Goal: Transaction & Acquisition: Subscribe to service/newsletter

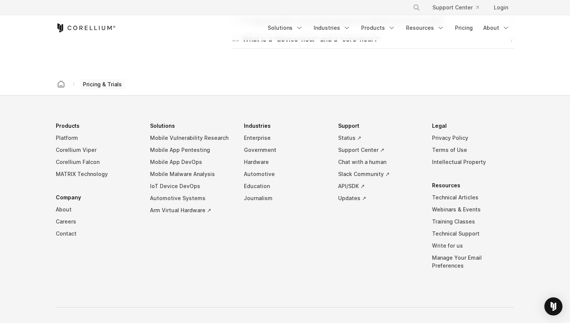
scroll to position [1308, 0]
click at [362, 151] on link "Support Center ↗" at bounding box center [379, 151] width 82 height 12
click at [355, 161] on link "Chat with a human" at bounding box center [379, 163] width 82 height 12
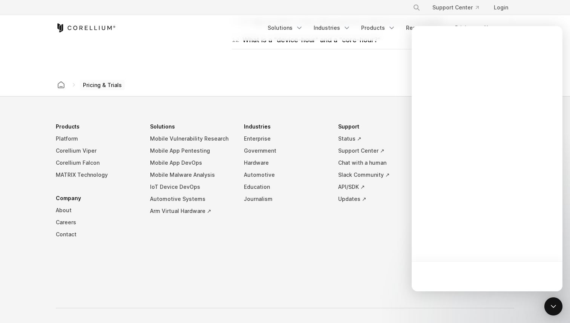
scroll to position [0, 0]
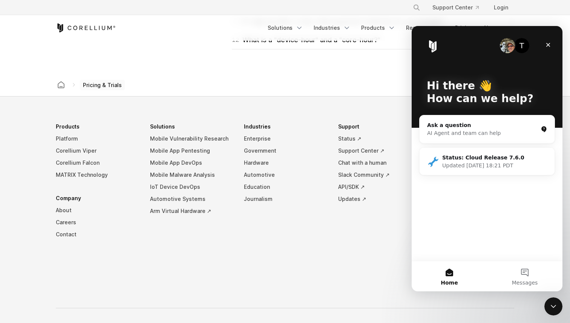
drag, startPoint x: 522, startPoint y: 279, endPoint x: 481, endPoint y: 262, distance: 44.0
click at [482, 262] on div "Home Messages" at bounding box center [487, 276] width 151 height 31
click at [493, 128] on div "Ask a question" at bounding box center [482, 125] width 111 height 8
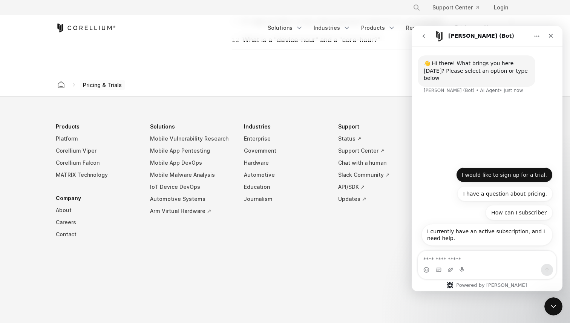
click at [510, 170] on button "I would like to sign up for a trial." at bounding box center [504, 174] width 97 height 15
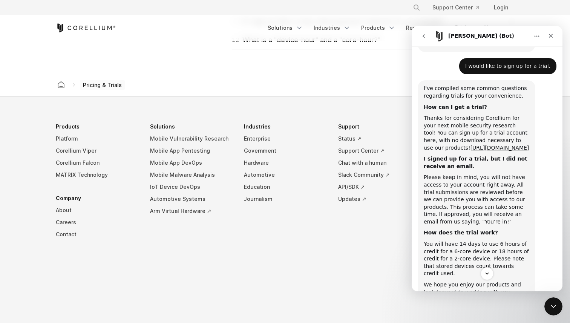
scroll to position [34, 0]
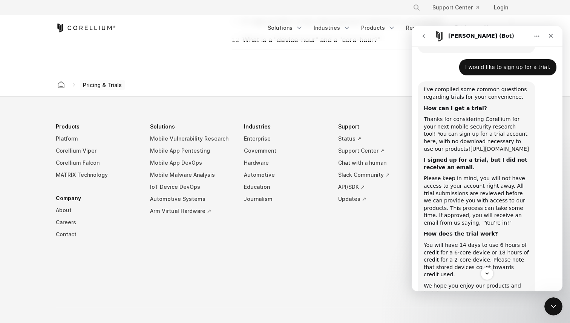
click at [489, 146] on link "[URL][DOMAIN_NAME]" at bounding box center [499, 149] width 59 height 6
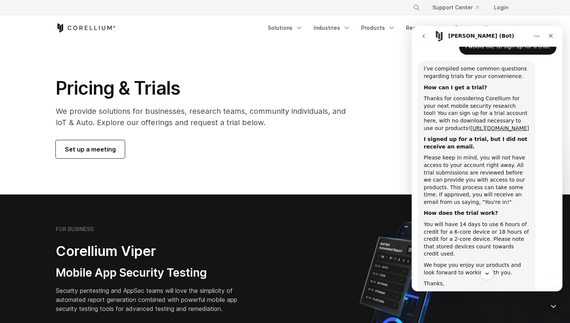
scroll to position [93, 0]
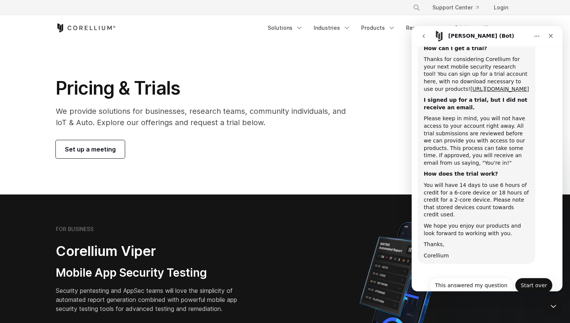
click at [534, 278] on button "Start over" at bounding box center [534, 285] width 38 height 15
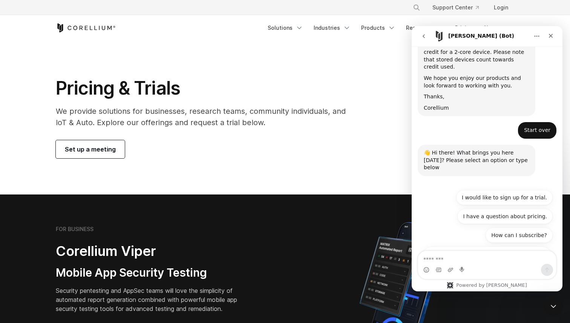
scroll to position [242, 0]
click at [514, 227] on button "How can I subscribe?" at bounding box center [519, 234] width 67 height 15
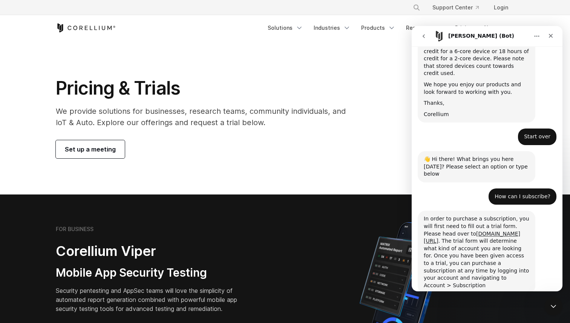
scroll to position [250, 0]
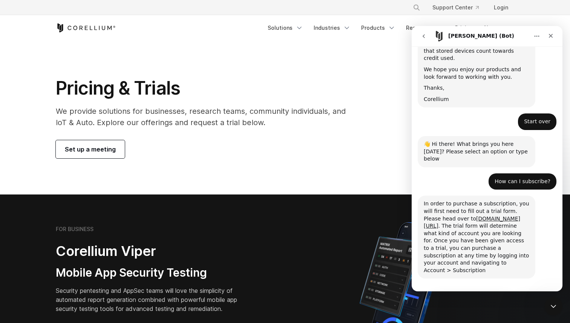
click at [473, 213] on div "In order to purchase a subscription, you will first need to fill out a trial fo…" at bounding box center [477, 237] width 106 height 74
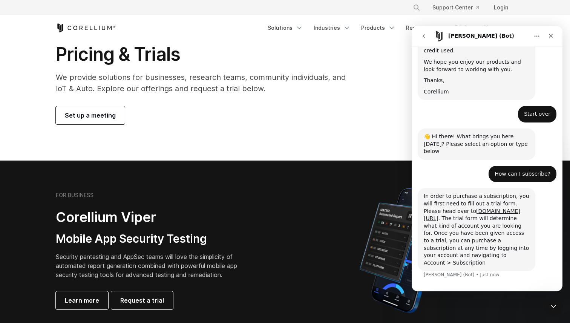
scroll to position [35, 0]
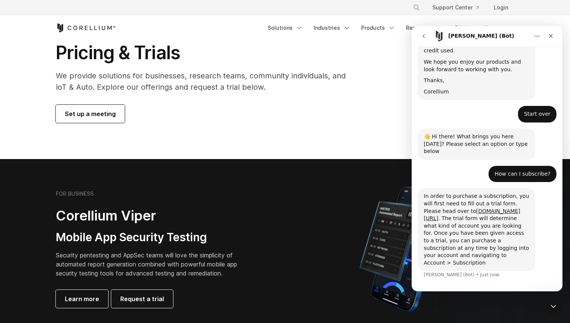
click at [114, 116] on link "Set up a meeting" at bounding box center [90, 114] width 69 height 18
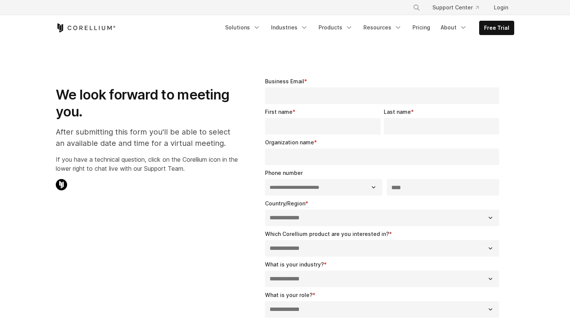
select select "**"
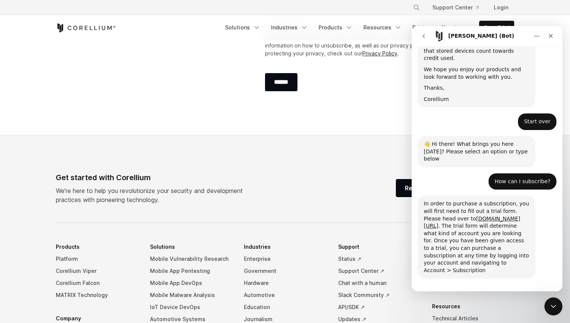
scroll to position [350, 0]
click at [548, 39] on div "Close" at bounding box center [551, 36] width 14 height 14
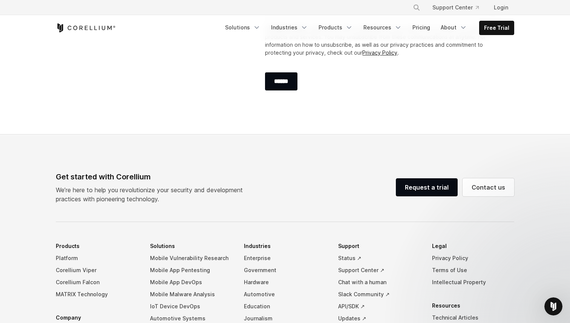
scroll to position [250, 0]
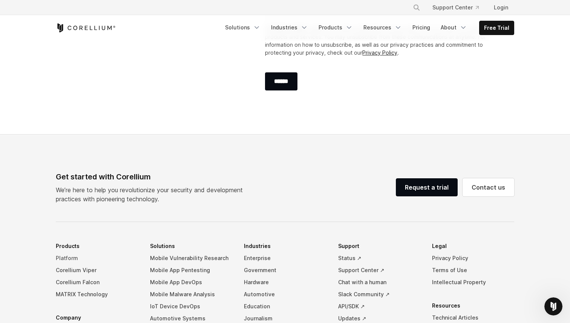
click at [63, 257] on link "Platform" at bounding box center [97, 258] width 82 height 12
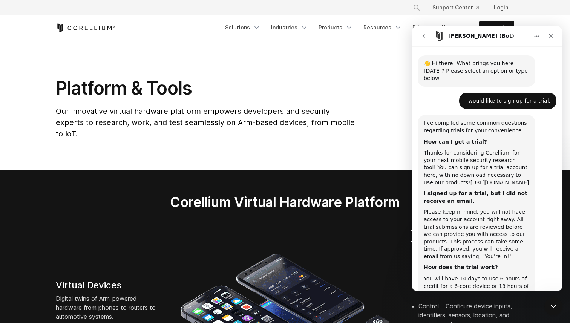
scroll to position [250, 0]
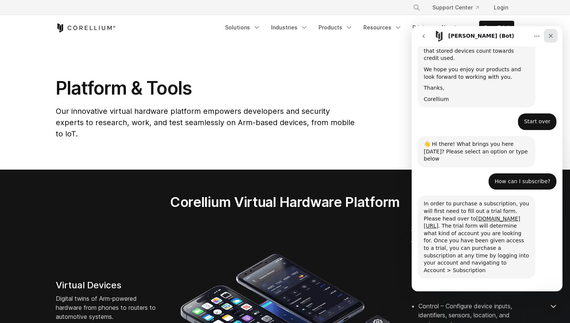
click at [549, 41] on div "Close" at bounding box center [551, 36] width 14 height 14
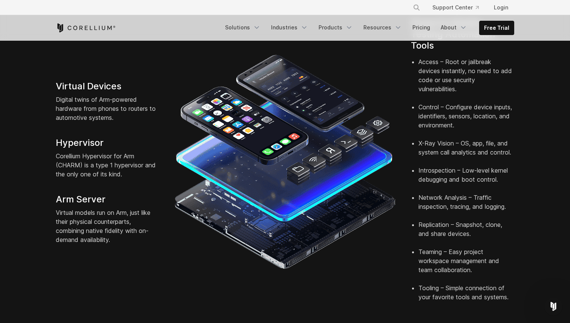
scroll to position [0, 0]
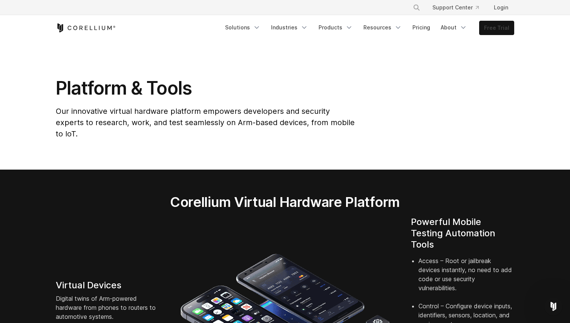
click at [496, 30] on link "Free Trial" at bounding box center [497, 28] width 34 height 14
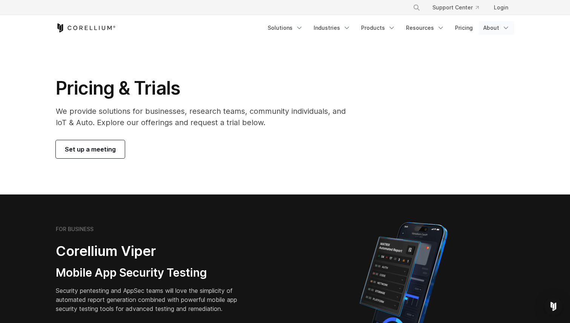
click at [498, 21] on link "About" at bounding box center [496, 28] width 35 height 14
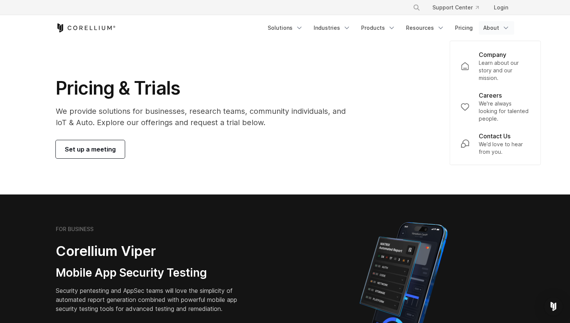
click at [409, 79] on div "Pricing & Trials We provide solutions for businesses, research teams, community…" at bounding box center [284, 117] width 473 height 81
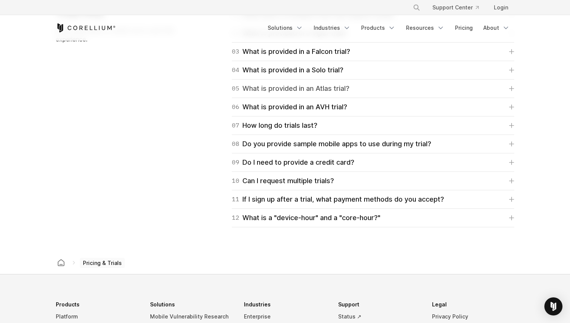
scroll to position [1247, 0]
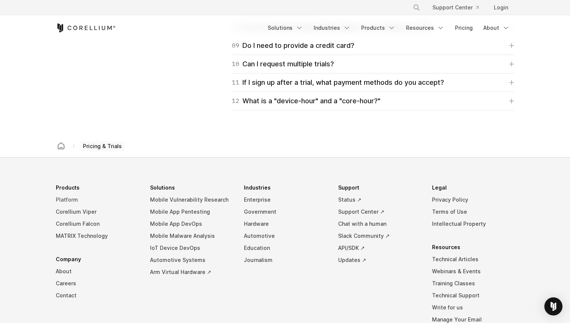
click at [65, 196] on link "Platform" at bounding box center [97, 200] width 82 height 12
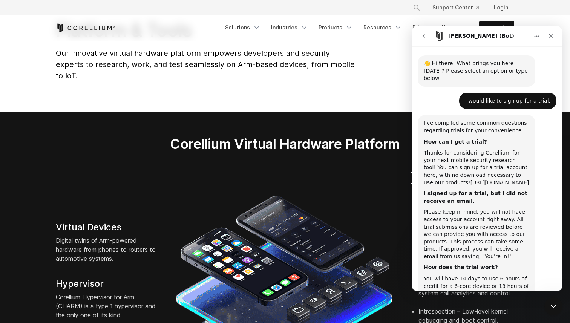
scroll to position [250, 0]
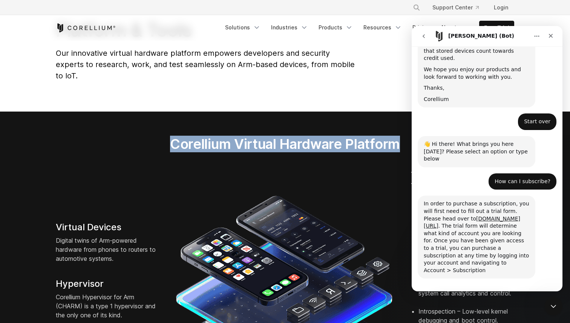
drag, startPoint x: 168, startPoint y: 133, endPoint x: 403, endPoint y: 138, distance: 234.9
click at [404, 138] on h2 "Corellium Virtual Hardware Platform" at bounding box center [285, 144] width 300 height 17
copy h2 "Corellium Virtual Hardware Platform"
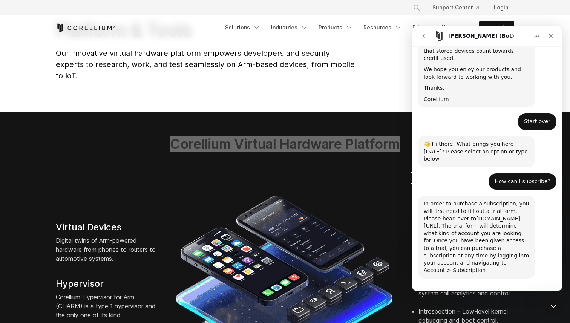
click at [537, 288] on div "Start over This answered my question Start over" at bounding box center [487, 301] width 151 height 27
click at [534, 293] on div "Start over This answered my question Start over" at bounding box center [486, 303] width 131 height 20
click at [532, 293] on button "Start over" at bounding box center [534, 300] width 38 height 15
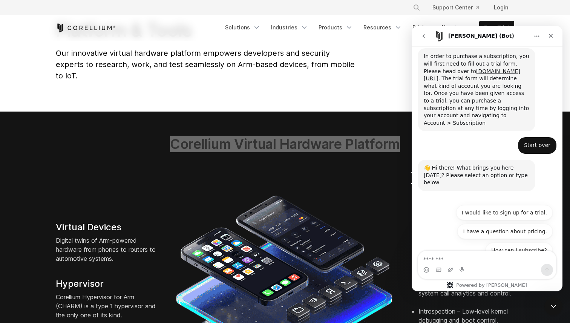
scroll to position [398, 0]
type textarea "**********"
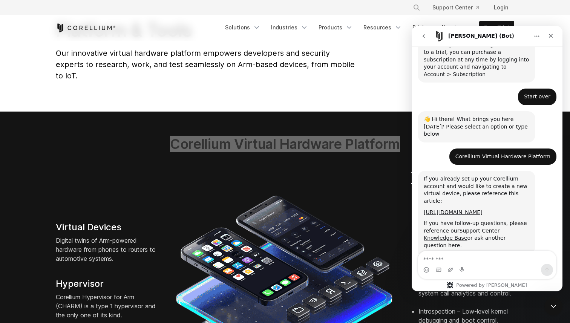
scroll to position [445, 0]
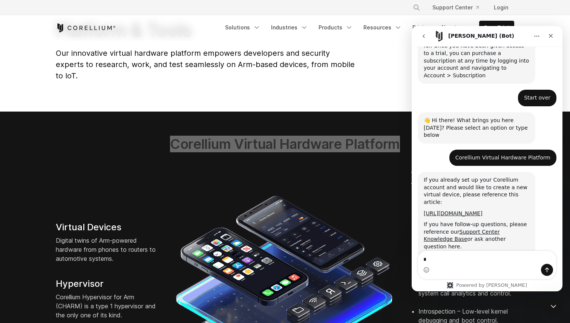
type textarea "**"
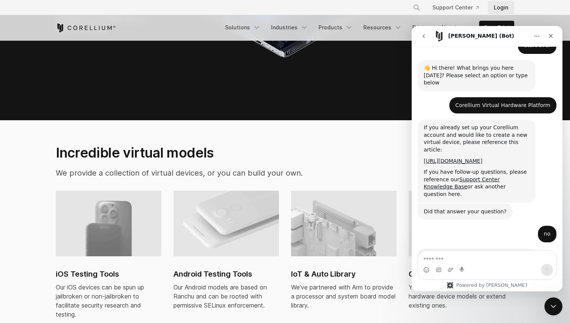
scroll to position [411, 0]
click at [554, 37] on div "Close" at bounding box center [551, 36] width 14 height 14
click at [554, 37] on header "× Search our site... Support Center Login" at bounding box center [285, 20] width 570 height 41
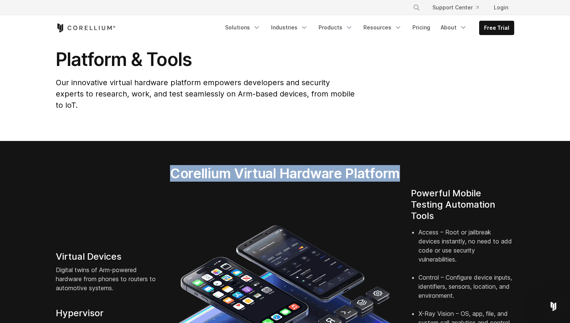
scroll to position [30, 0]
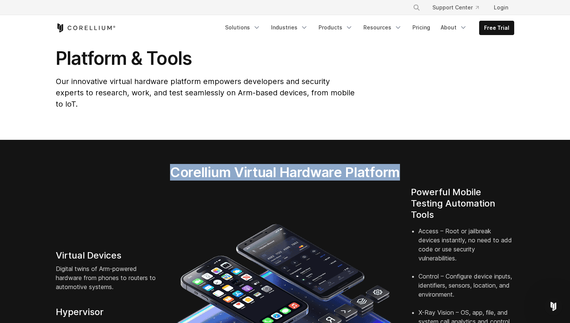
click at [265, 164] on h2 "Corellium Virtual Hardware Platform" at bounding box center [285, 172] width 300 height 17
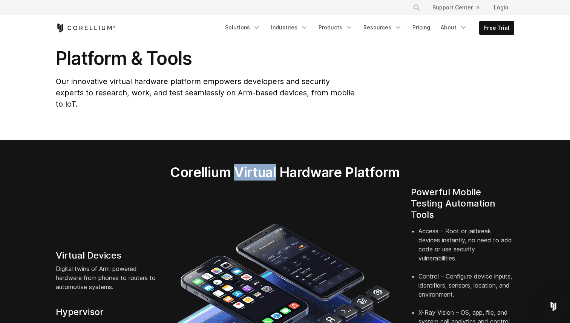
click at [265, 164] on h2 "Corellium Virtual Hardware Platform" at bounding box center [285, 172] width 300 height 17
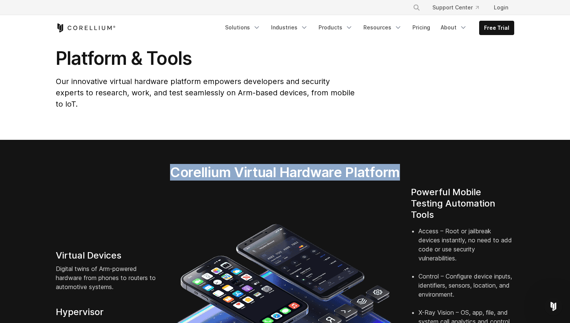
click at [265, 164] on h2 "Corellium Virtual Hardware Platform" at bounding box center [285, 172] width 300 height 17
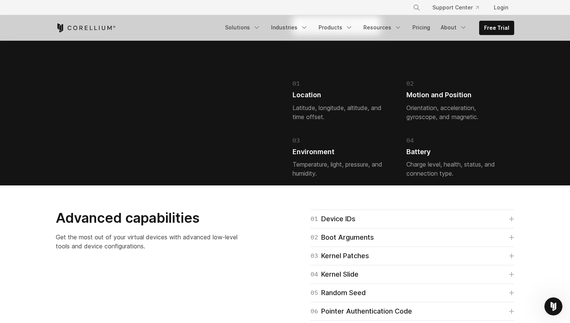
drag, startPoint x: 411, startPoint y: 199, endPoint x: 518, endPoint y: -47, distance: 268.1
click at [518, 0] on html "× Search our site... Support Center Login" at bounding box center [285, 124] width 570 height 3697
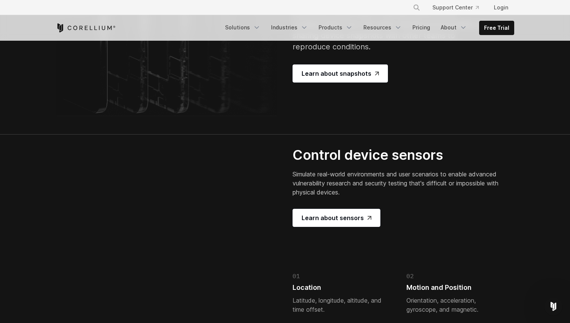
click at [496, 83] on div "Save, restore, and clone device states Reduce device setup time by instantly re…" at bounding box center [398, 19] width 211 height 127
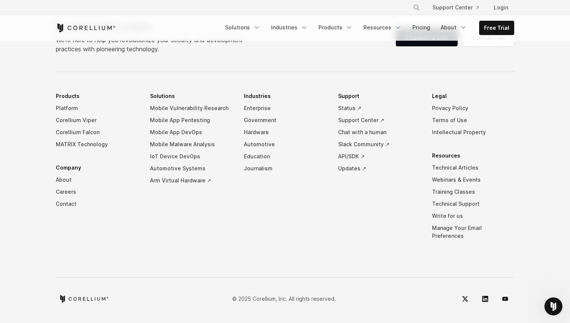
scroll to position [3602, 0]
click at [448, 222] on link "Write for us" at bounding box center [473, 216] width 82 height 12
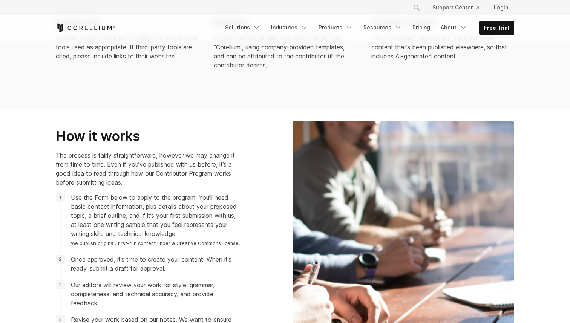
scroll to position [767, 0]
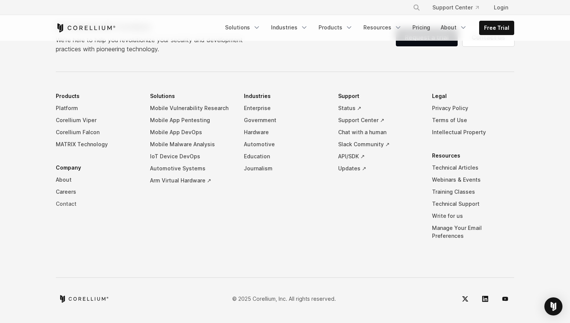
click at [66, 210] on link "Contact" at bounding box center [97, 204] width 82 height 12
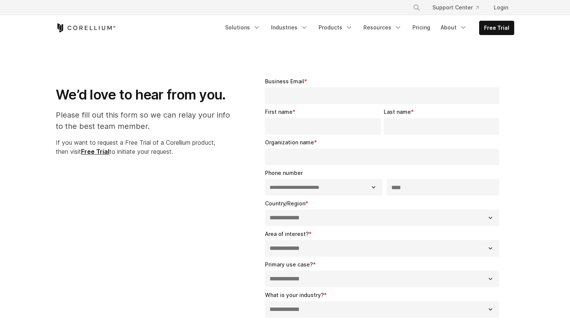
select select "**"
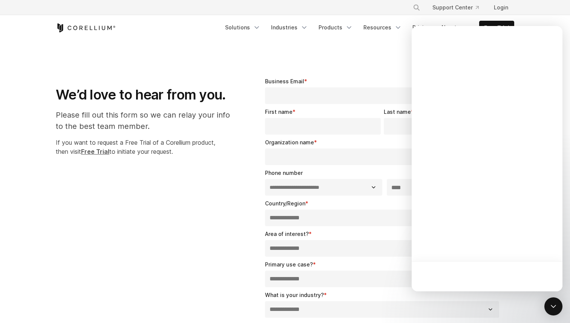
click at [105, 152] on strong "Free Trial" at bounding box center [95, 152] width 28 height 8
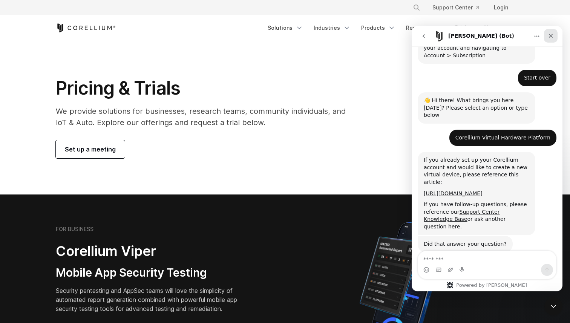
scroll to position [497, 0]
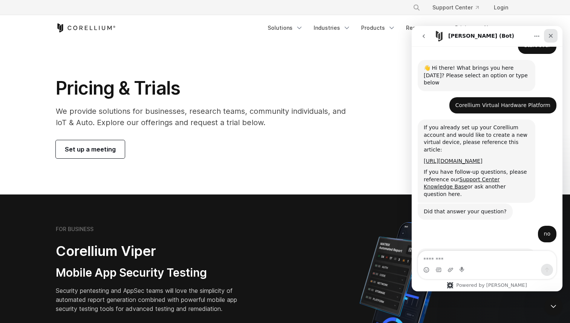
click at [553, 34] on icon "Close" at bounding box center [551, 36] width 6 height 6
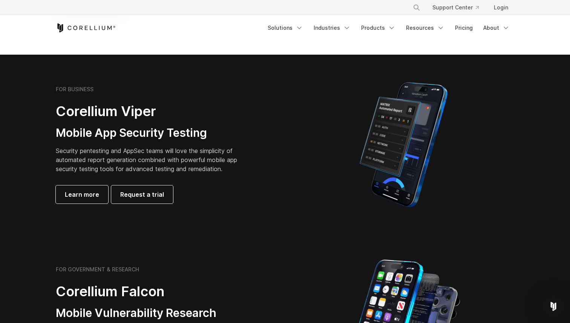
scroll to position [139, 0]
click at [153, 198] on span "Request a trial" at bounding box center [142, 194] width 44 height 9
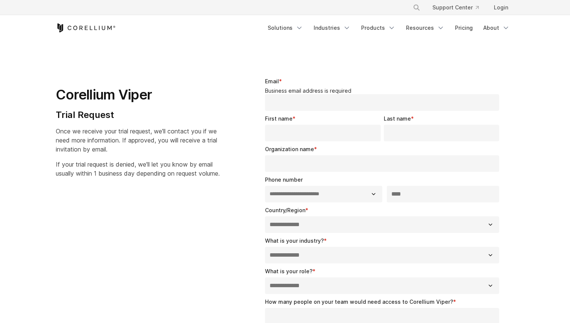
select select "**"
click at [342, 100] on input "Email *" at bounding box center [382, 102] width 234 height 17
type input "*"
type input "**********"
type input "******"
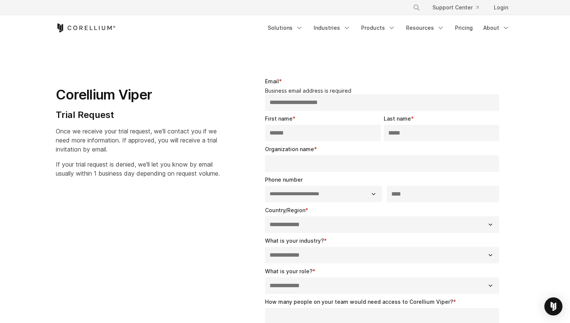
type input "*****"
type input "*********"
type input "**********"
click at [329, 195] on select "**********" at bounding box center [323, 194] width 117 height 17
click at [314, 196] on select "**********" at bounding box center [323, 194] width 117 height 17
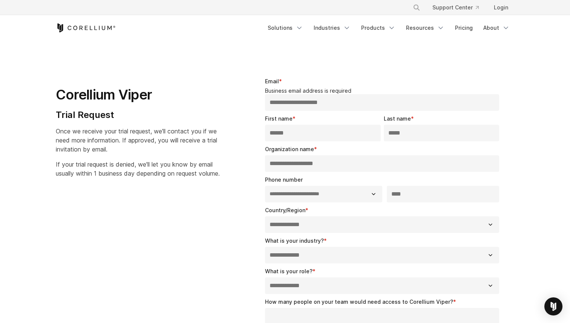
select select "**"
click at [265, 186] on select "**********" at bounding box center [323, 194] width 117 height 17
click at [414, 195] on input "***" at bounding box center [443, 194] width 112 height 17
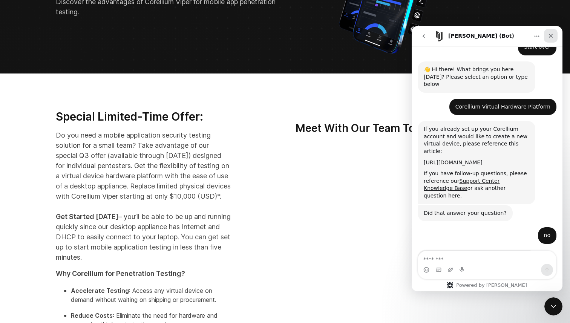
scroll to position [497, 0]
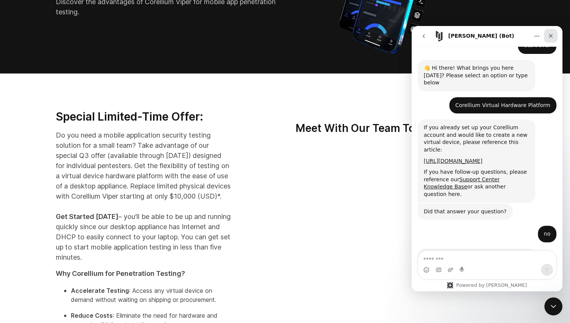
click at [551, 35] on icon "Close" at bounding box center [551, 36] width 4 height 4
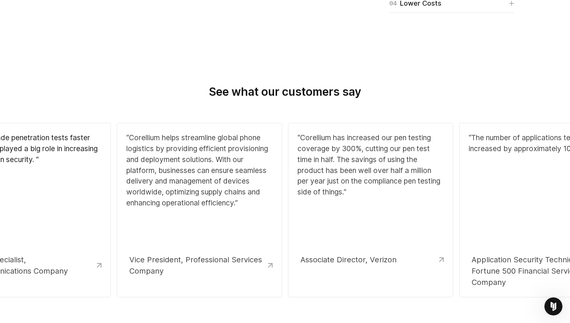
scroll to position [916, 0]
